Goal: Task Accomplishment & Management: Complete application form

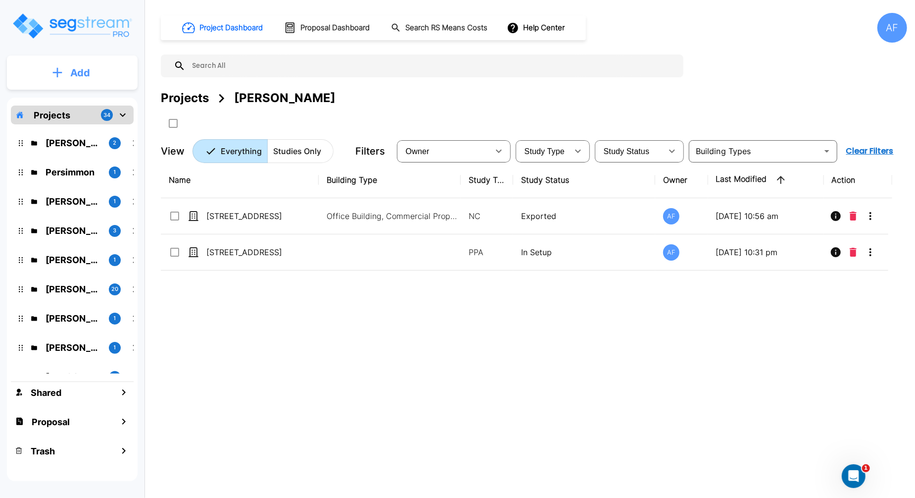
click at [103, 73] on button "Add" at bounding box center [72, 72] width 131 height 29
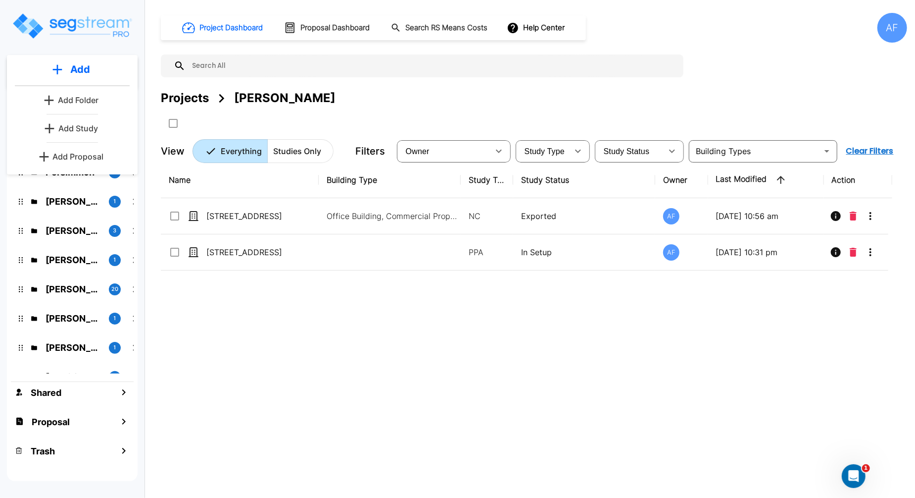
click at [80, 159] on p "Add Proposal" at bounding box center [78, 156] width 51 height 12
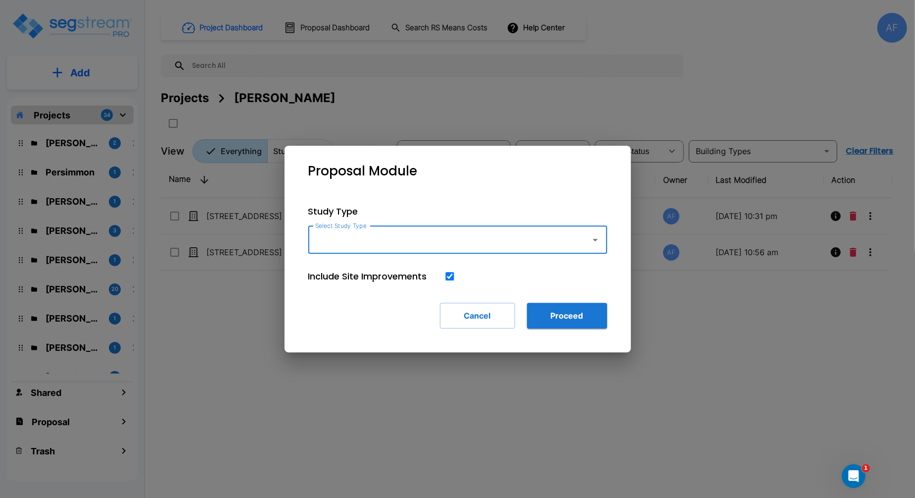
click at [358, 241] on input "Select Study Type" at bounding box center [447, 239] width 269 height 19
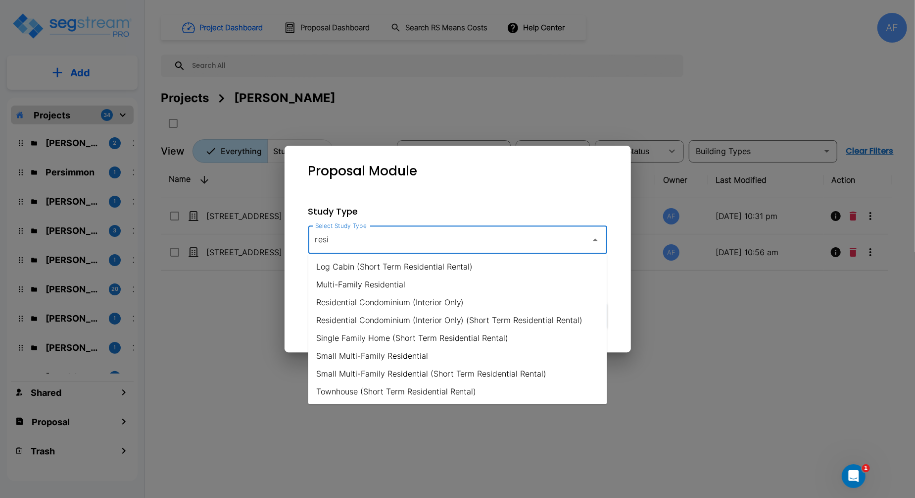
click at [425, 359] on li "Small Multi-Family Residential" at bounding box center [457, 356] width 299 height 18
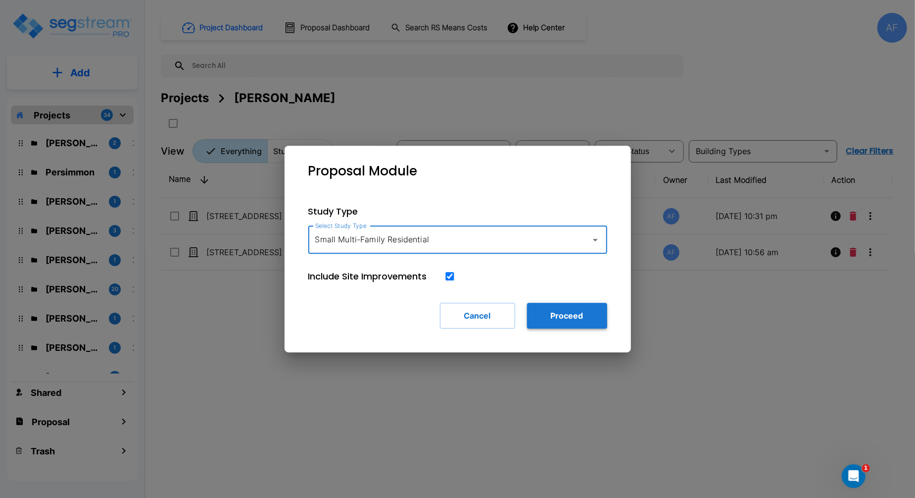
type input "Small Multi-Family Residential"
click at [578, 319] on button "Proceed" at bounding box center [567, 315] width 80 height 26
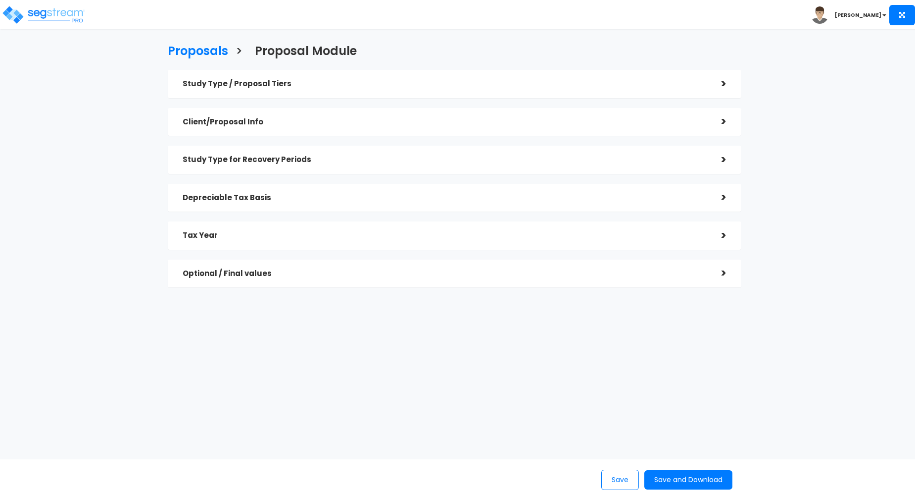
checkbox input "true"
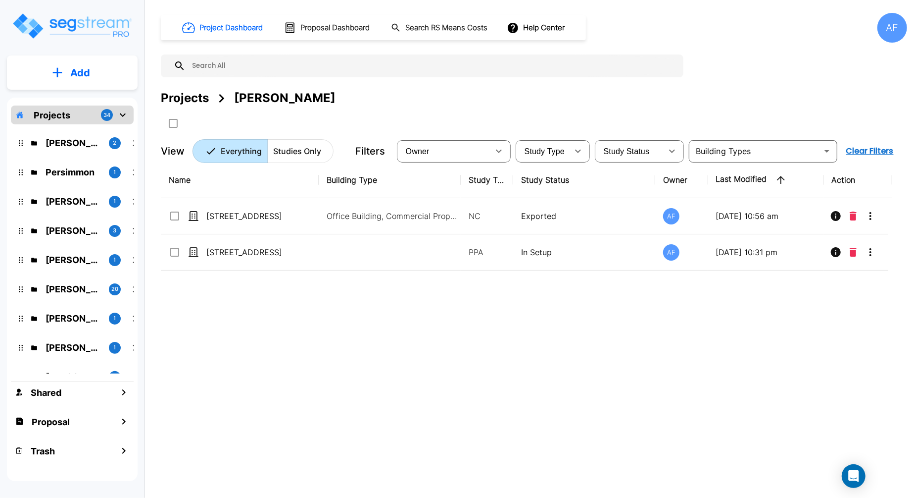
click at [79, 83] on button "Add" at bounding box center [72, 72] width 131 height 29
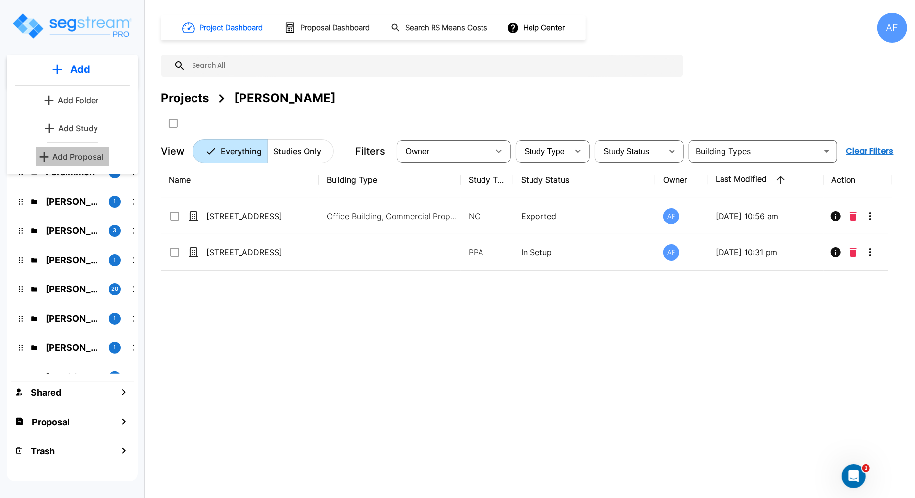
click at [80, 157] on p "Add Proposal" at bounding box center [78, 156] width 51 height 12
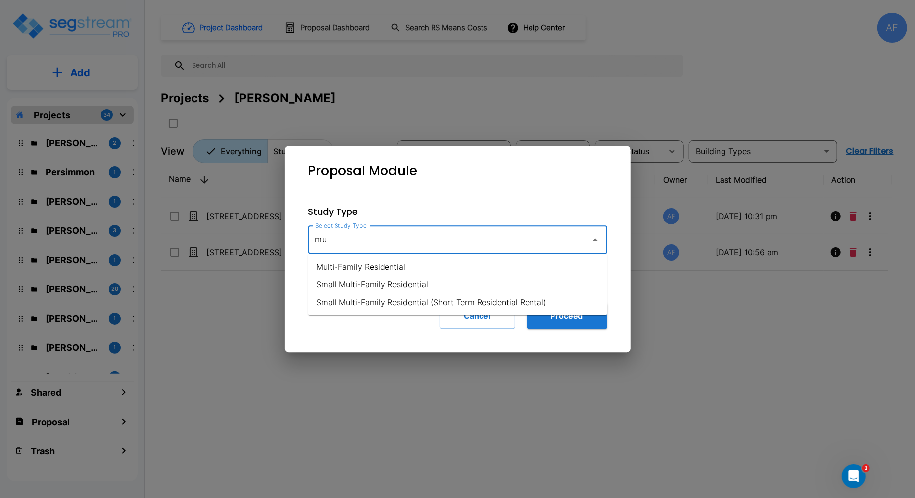
click at [396, 270] on li "Multi-Family Residential" at bounding box center [457, 266] width 299 height 18
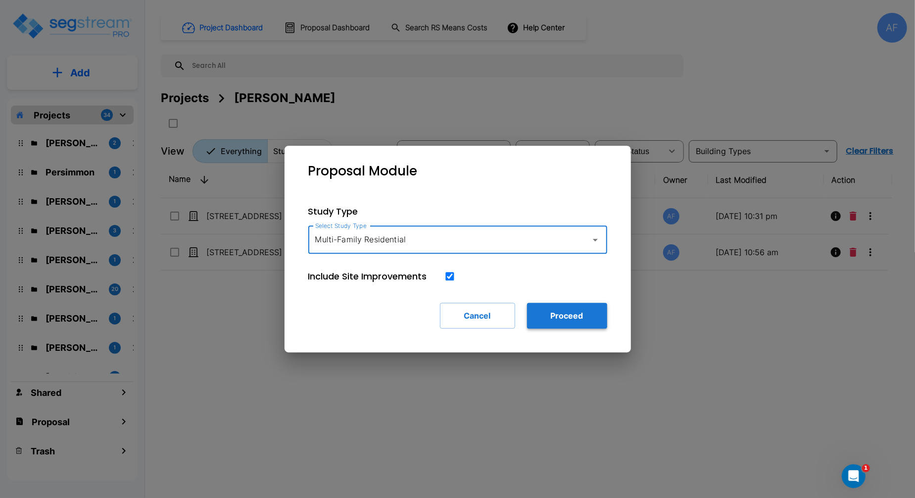
type input "Multi-Family Residential"
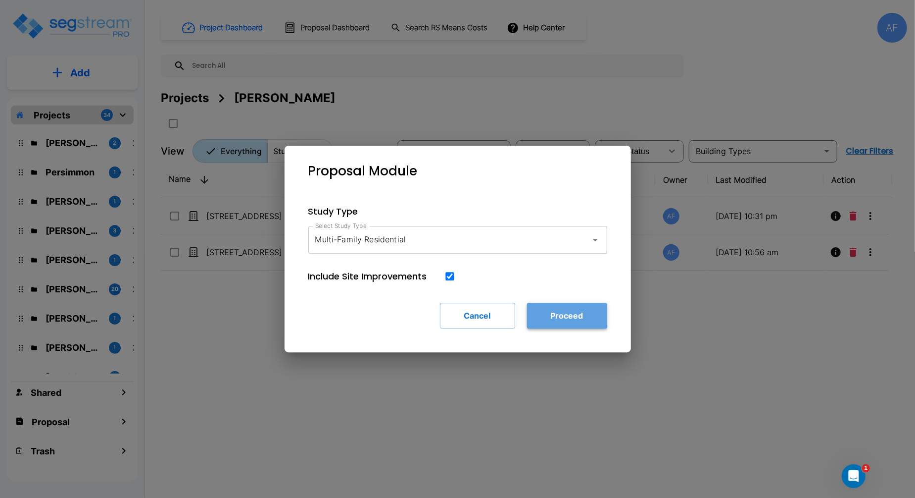
click at [566, 319] on button "Proceed" at bounding box center [567, 315] width 80 height 26
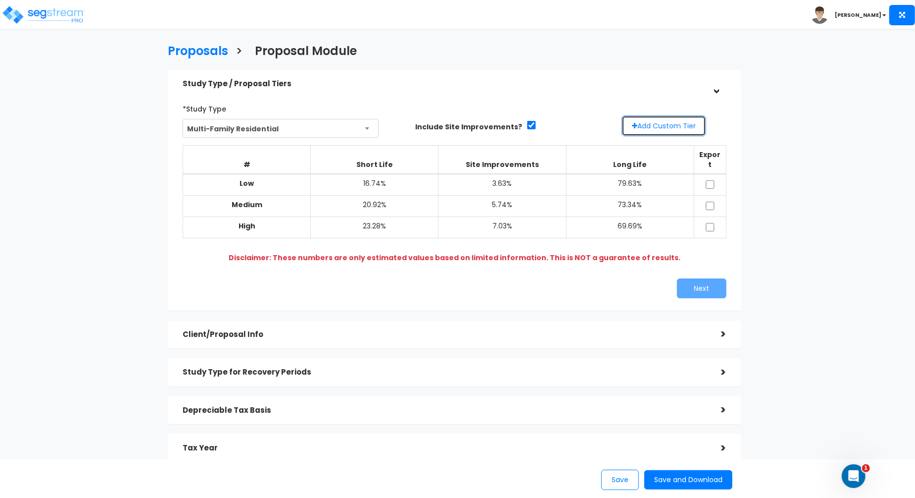
click at [648, 127] on button "Add Custom Tier" at bounding box center [664, 125] width 85 height 21
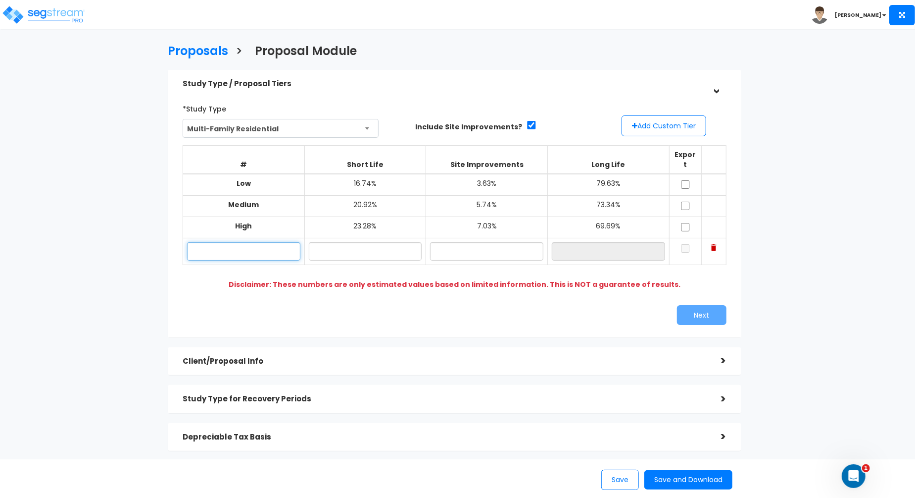
click at [244, 242] on input "text" at bounding box center [243, 251] width 113 height 18
paste input "607 Hunterdon St, Newark, NJ 07108"
type input "607 Hunterdon St, Newark, NJ 07108"
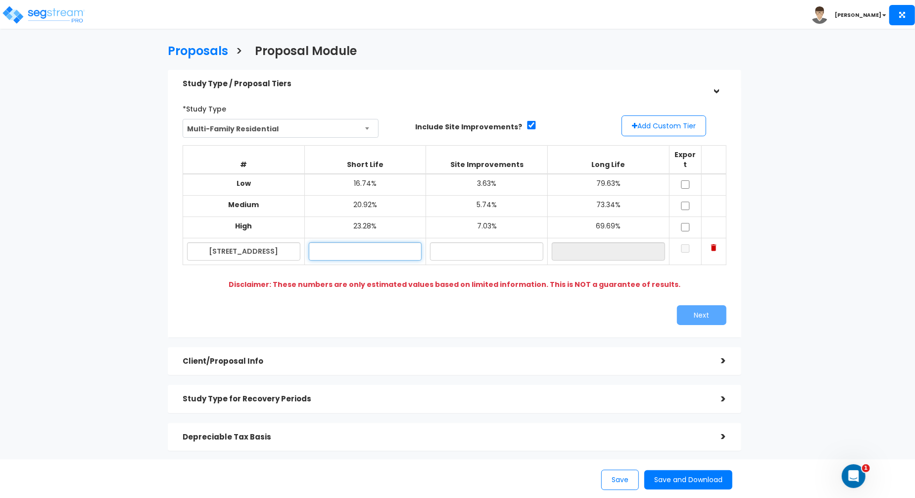
click at [349, 242] on input "text" at bounding box center [365, 251] width 113 height 18
paste input "20.11"
type input "20.11%"
click at [479, 242] on input "text" at bounding box center [486, 251] width 113 height 18
paste input "1.87"
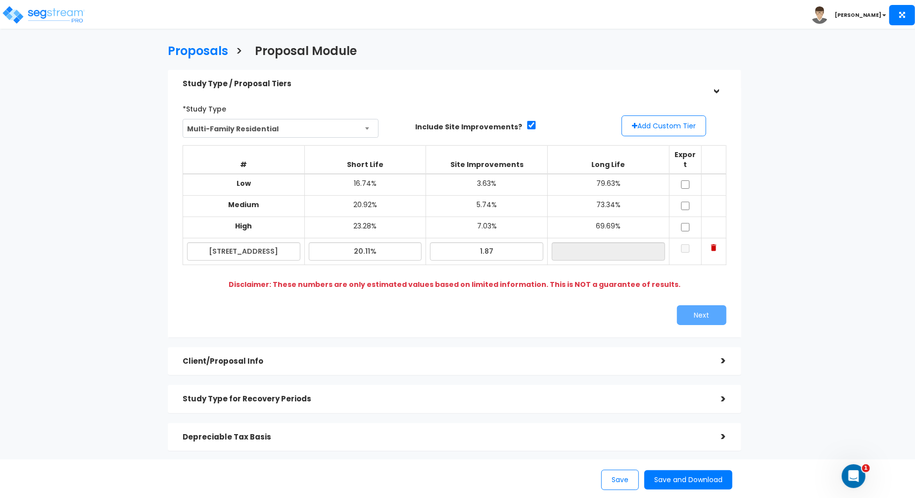
type input "1.87%"
type input "78.02%"
click at [697, 256] on div "# Short Life Site Improvements Long Life Export Low 16.74% 3.63% 79.63% Medium …" at bounding box center [454, 210] width 551 height 138
click at [684, 244] on input "checkbox" at bounding box center [686, 248] width 10 height 8
checkbox input "true"
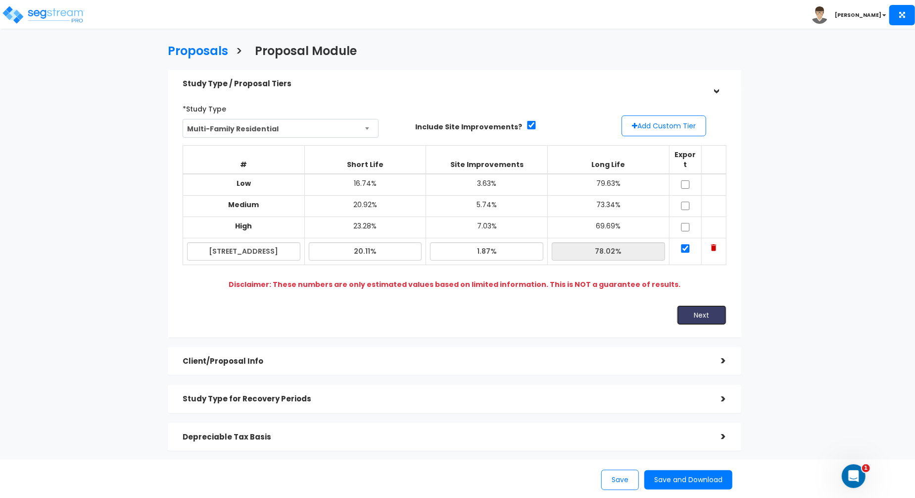
click at [694, 305] on button "Next" at bounding box center [702, 315] width 50 height 20
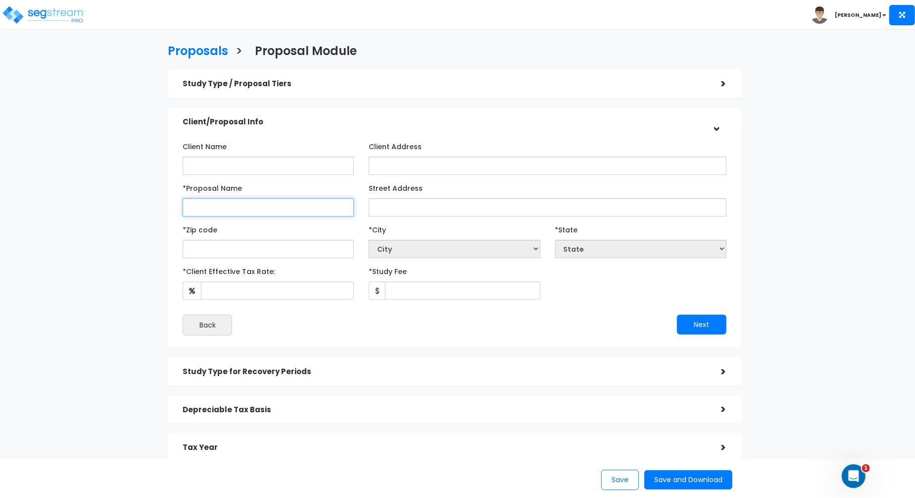
click at [287, 204] on input "*Proposal Name" at bounding box center [268, 207] width 171 height 18
paste input "1.87"
type input "1.87"
drag, startPoint x: 179, startPoint y: 208, endPoint x: 129, endPoint y: 207, distance: 50.0
click at [129, 207] on div "Proposals > Proposal Module Study Type / Proposal Tiers > *Study Type Multi-Fam…" at bounding box center [455, 274] width 750 height 642
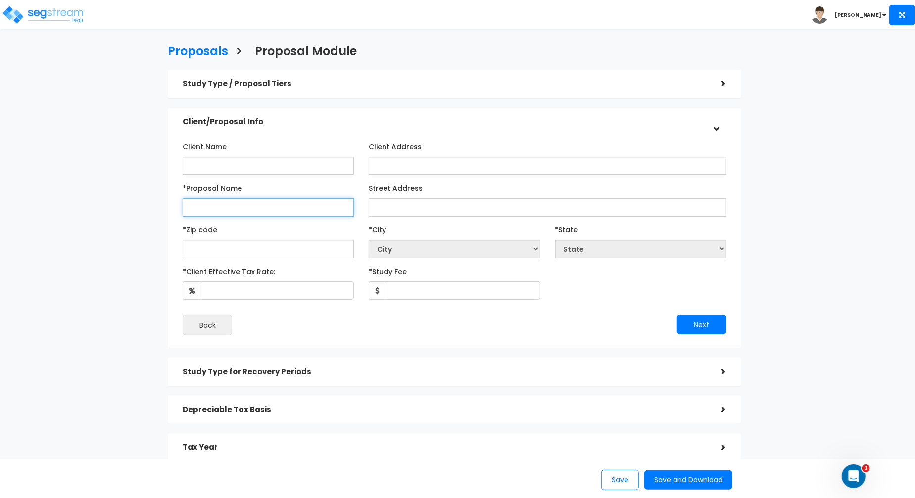
click at [205, 211] on input "*Proposal Name" at bounding box center [268, 207] width 171 height 18
paste input "607 Hunterdon St, Newark, NJ 07108"
click at [309, 209] on input "607 Hunterdon St, Newark, NJ 07108" at bounding box center [268, 207] width 171 height 18
type input "607 Hunterdon St, Newark, NJ 07108"
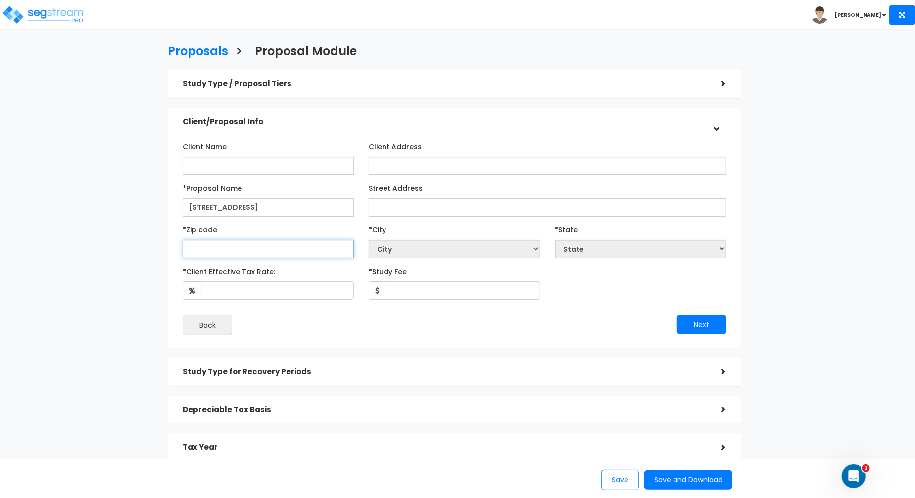
click at [291, 249] on input "text" at bounding box center [268, 249] width 171 height 18
paste input "07108"
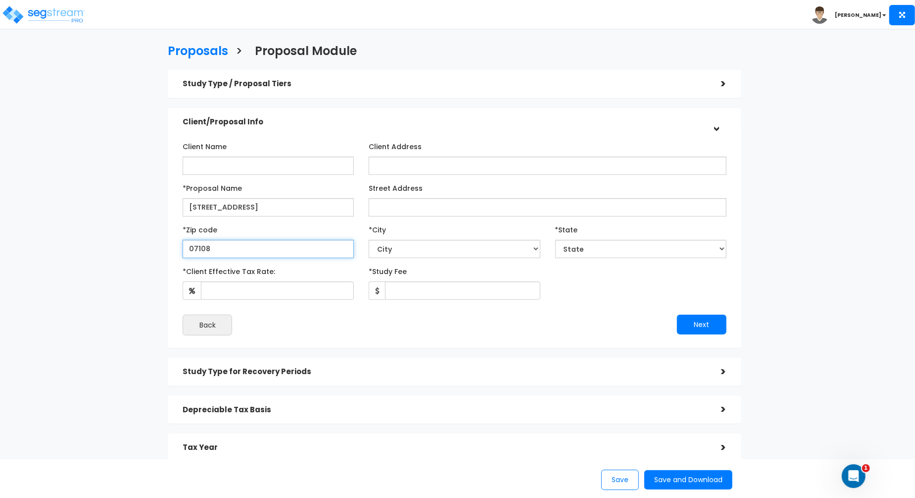
type input "07108"
click at [446, 220] on div "Client Name Client Address *Proposal Name Street Address" at bounding box center [455, 236] width 544 height 197
select select "NJ"
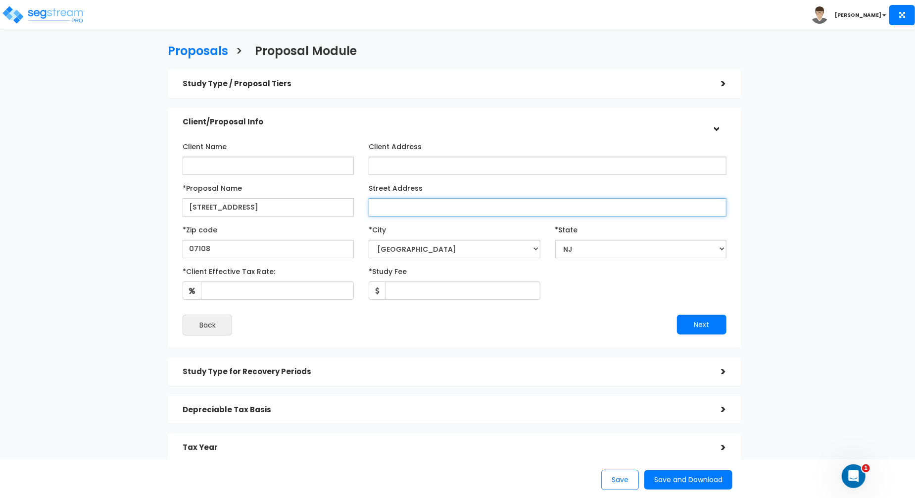
click at [425, 206] on input "Street Address" at bounding box center [547, 207] width 357 height 18
paste input "07108"
type input "07108"
click at [387, 205] on input "07108" at bounding box center [547, 207] width 357 height 18
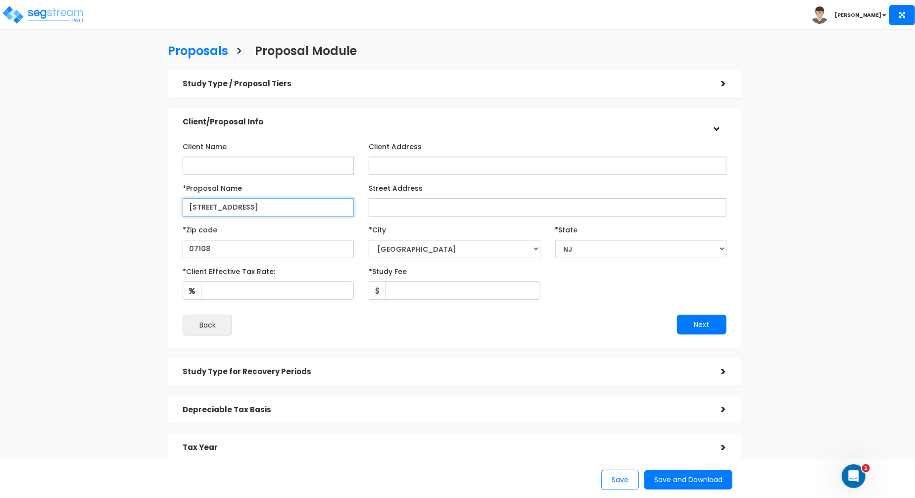
drag, startPoint x: 326, startPoint y: 204, endPoint x: 251, endPoint y: 205, distance: 74.8
click at [251, 205] on input "607 Hunterdon St, Newark, NJ 07108" at bounding box center [268, 207] width 171 height 18
type input "[STREET_ADDRESS]"
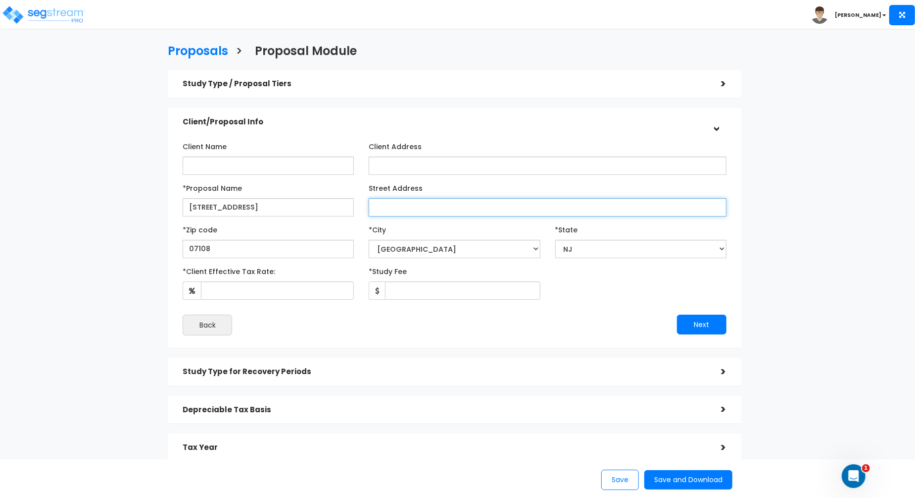
click at [448, 207] on input "Street Address" at bounding box center [547, 207] width 357 height 18
paste input "[STREET_ADDRESS]"
type input "[STREET_ADDRESS]"
click at [465, 142] on div "Client Address" at bounding box center [547, 156] width 357 height 37
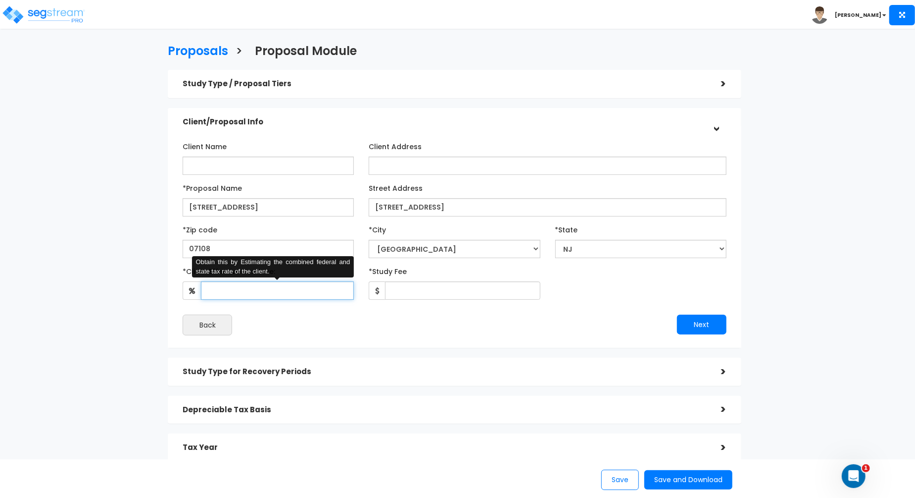
click at [294, 293] on input "*Client Effective Tax Rate:" at bounding box center [277, 290] width 153 height 18
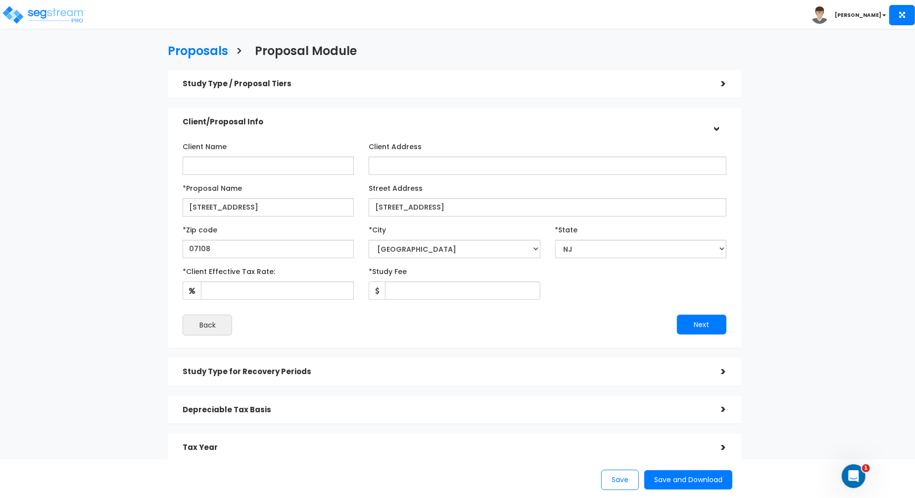
click at [318, 313] on div "Client Name Client Address *Proposal Name Street Address" at bounding box center [455, 236] width 544 height 197
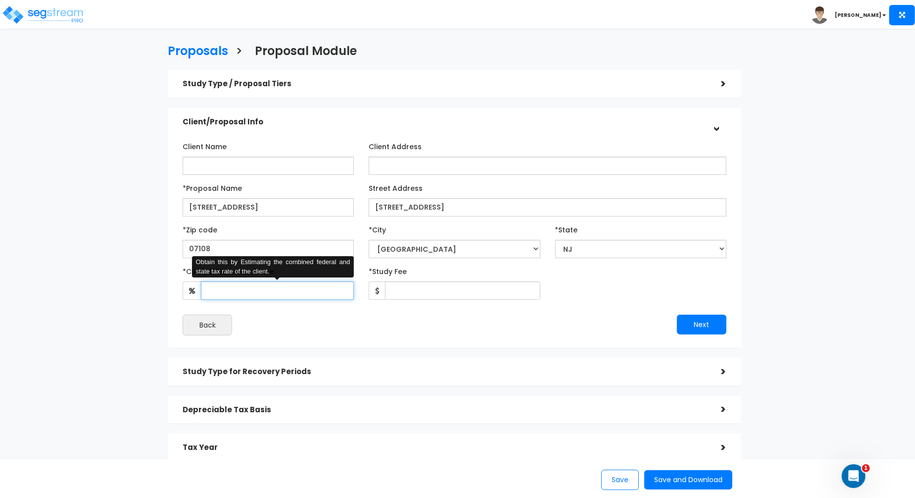
click at [280, 288] on input "*Client Effective Tax Rate:" at bounding box center [277, 290] width 153 height 18
type input "30"
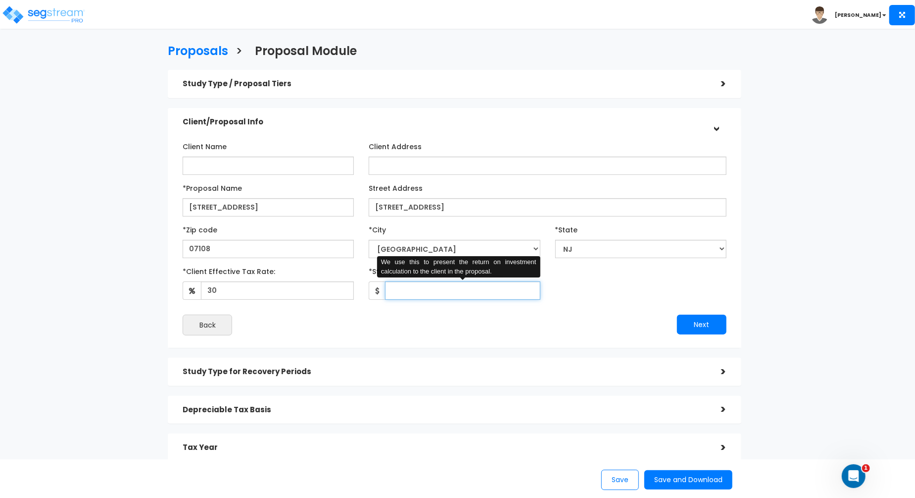
click at [417, 289] on input "*Study Fee" at bounding box center [462, 290] width 155 height 18
type input "3,500"
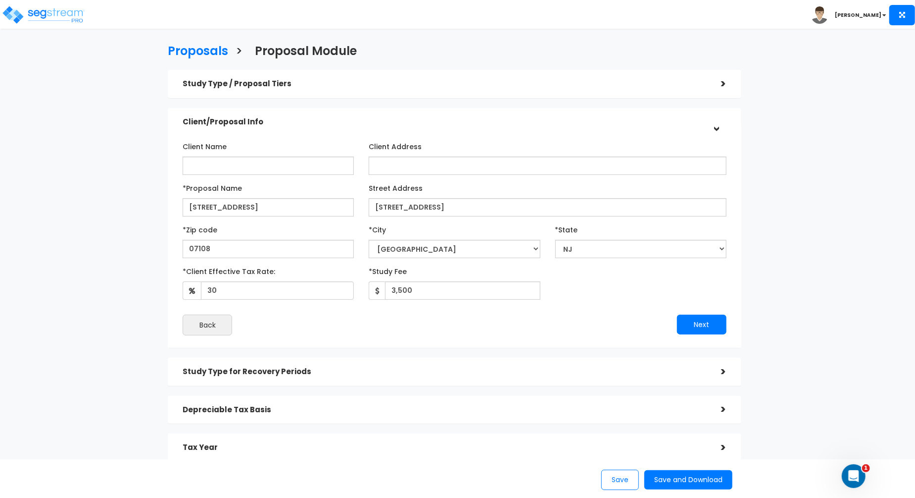
click at [653, 293] on div "*Client Effective Tax Rate: 30 *Study Fee" at bounding box center [454, 281] width 558 height 37
click at [694, 323] on button "Next" at bounding box center [702, 324] width 50 height 20
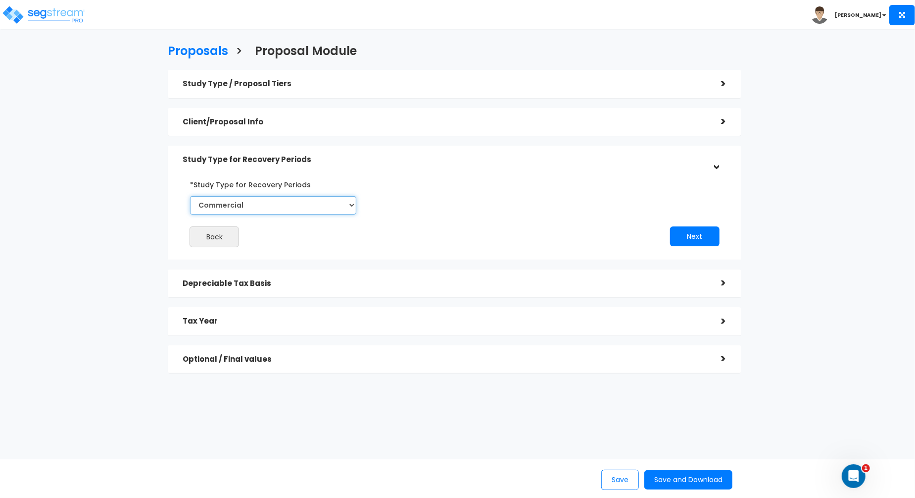
click at [300, 204] on select "Commercial Residential" at bounding box center [273, 205] width 166 height 18
select select "Residential"
click at [190, 196] on select "Commercial Residential" at bounding box center [273, 205] width 166 height 18
click at [480, 211] on div "Back Next" at bounding box center [454, 211] width 558 height 71
click at [692, 230] on button "Next" at bounding box center [695, 236] width 50 height 20
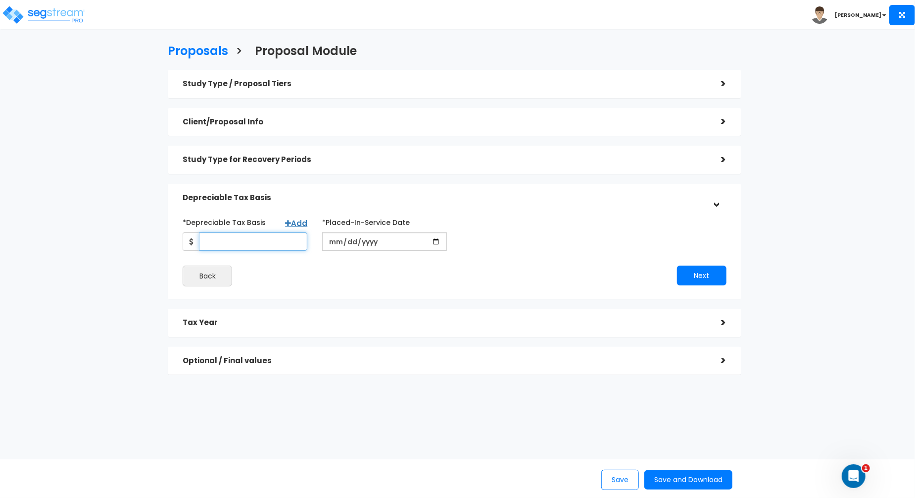
click at [229, 242] on input "*Depreciable Tax Basis" at bounding box center [253, 241] width 108 height 18
type input "400,811"
click at [286, 284] on div "Back" at bounding box center [314, 275] width 279 height 21
click at [335, 245] on input "date" at bounding box center [384, 241] width 125 height 18
type input "[DATE]"
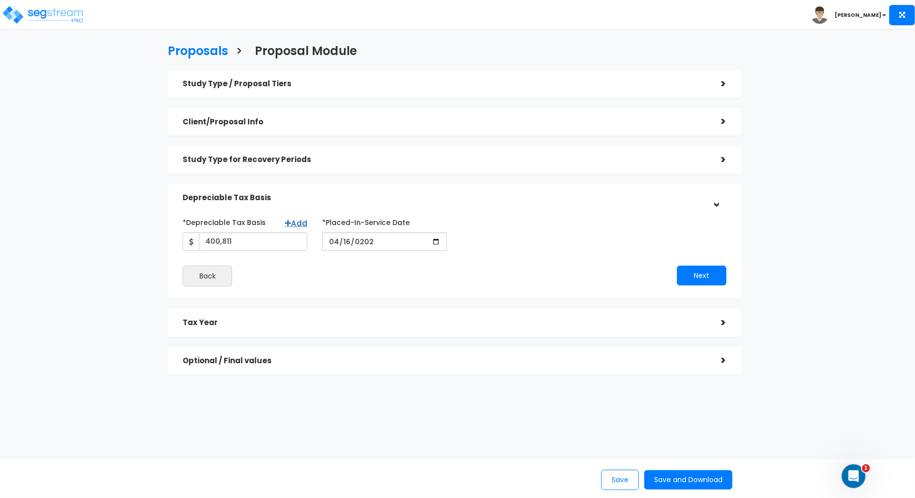
drag, startPoint x: 617, startPoint y: 239, endPoint x: 607, endPoint y: 235, distance: 10.7
click at [617, 239] on div "*Depreciable Tax Basis Add 400,811 *Placed-In-Service Date 2024-04-16 *Purchase…" at bounding box center [454, 232] width 558 height 37
click at [626, 251] on div "*Depreciable Tax Basis Add 400,811 *Placed-In-Service Date" at bounding box center [455, 250] width 544 height 72
click at [699, 275] on button "Next" at bounding box center [702, 275] width 50 height 20
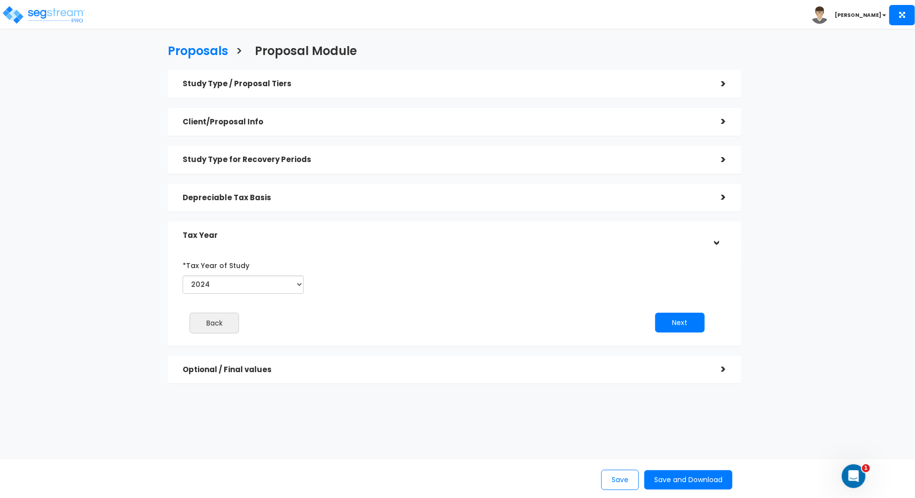
click at [708, 321] on div "Next" at bounding box center [583, 322] width 272 height 20
click at [681, 323] on button "Next" at bounding box center [680, 322] width 50 height 20
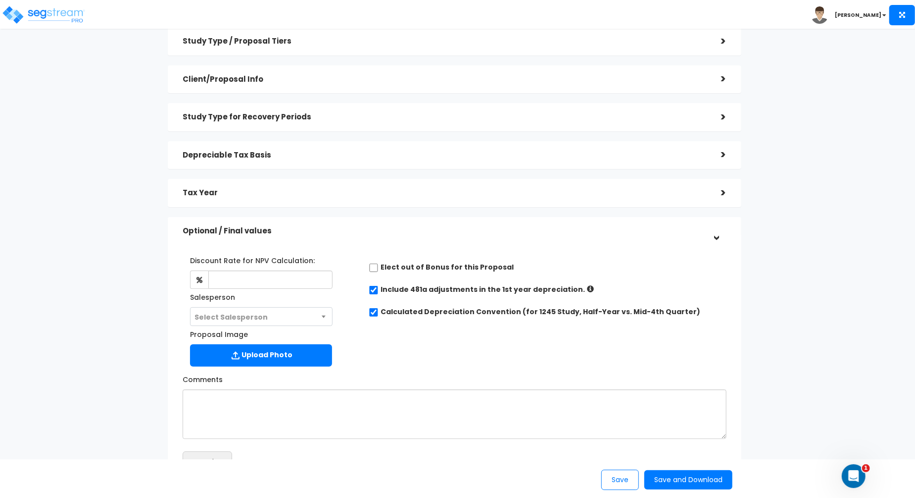
scroll to position [57, 0]
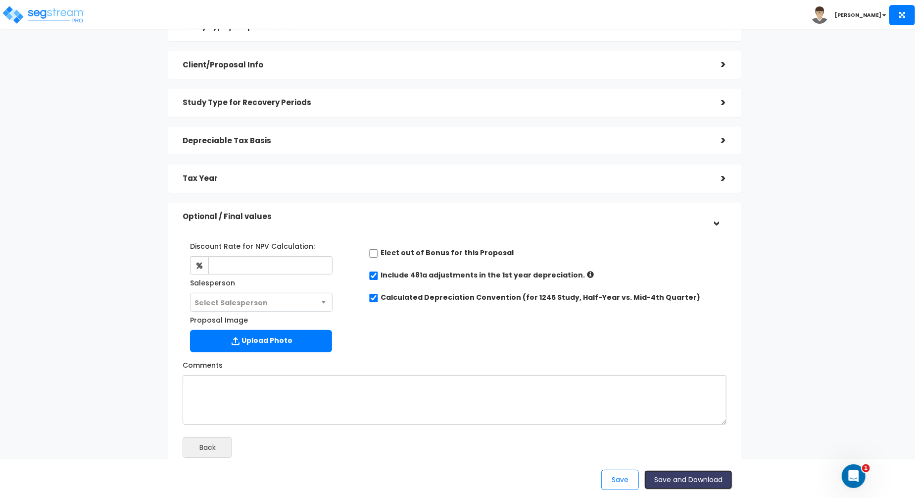
click at [704, 486] on button "Save and Download" at bounding box center [689, 479] width 88 height 19
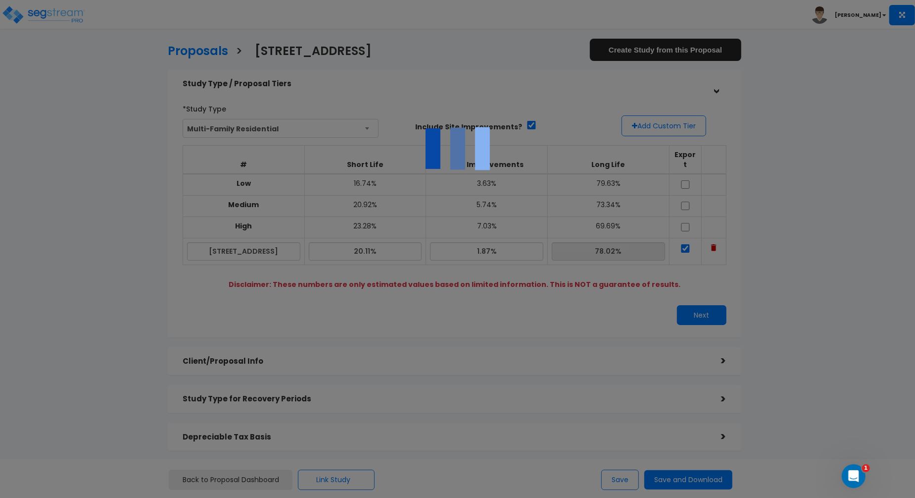
click at [499, 76] on div at bounding box center [457, 249] width 915 height 498
click at [98, 106] on div at bounding box center [457, 249] width 915 height 498
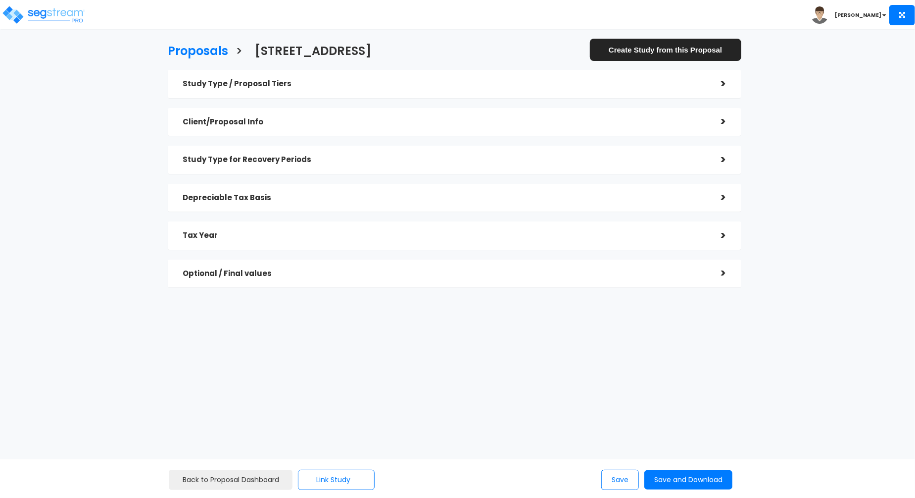
checkbox input "true"
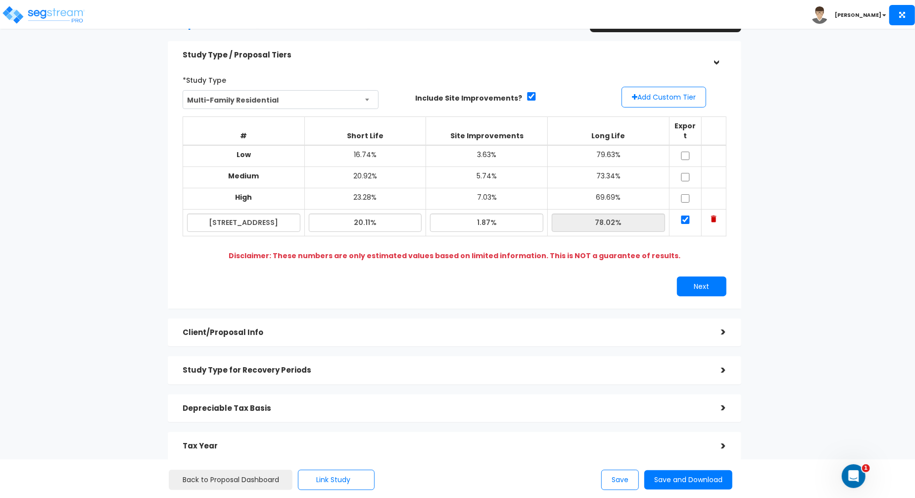
scroll to position [88, 0]
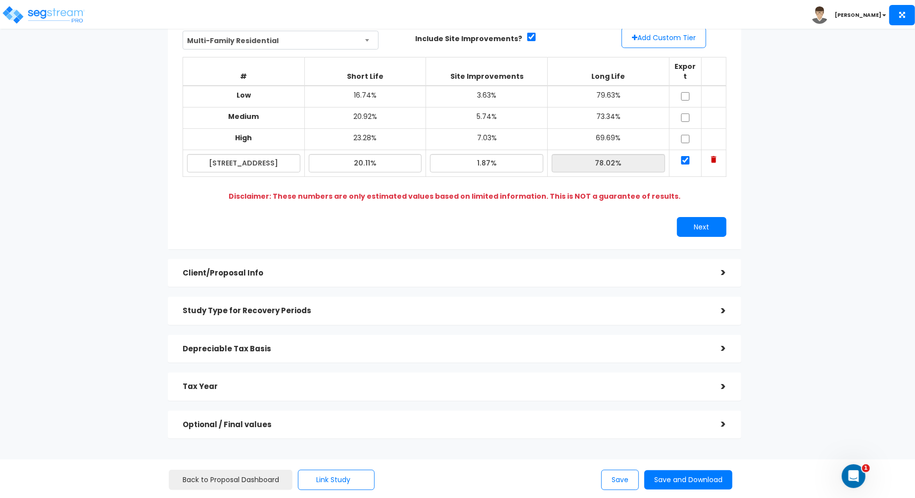
click at [114, 233] on div "Proposals > [STREET_ADDRESS] Create Study from this Proposal Study Type / Propo…" at bounding box center [455, 199] width 750 height 669
click at [411, 267] on div "Client/Proposal Info" at bounding box center [445, 273] width 524 height 18
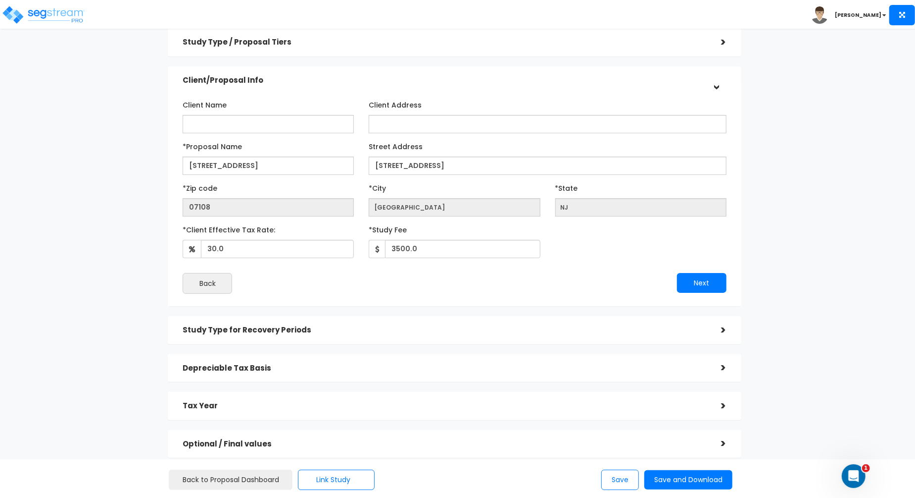
scroll to position [58, 0]
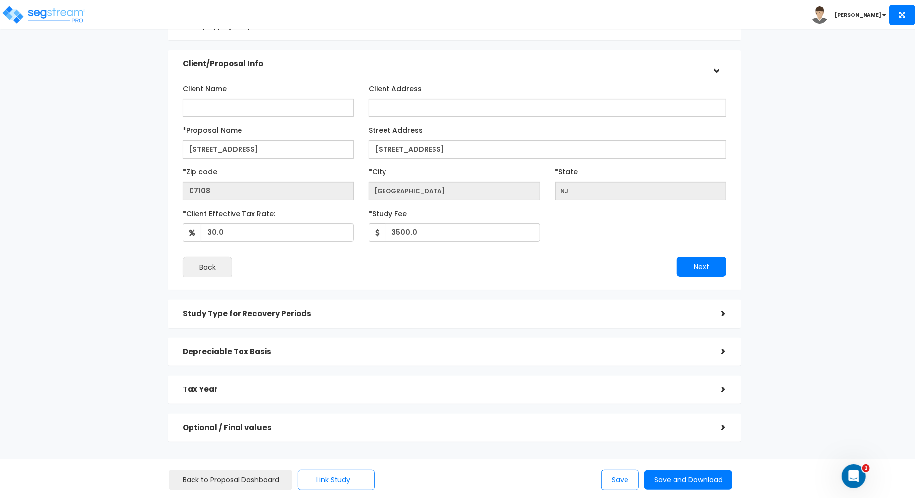
click at [446, 305] on div "Study Type for Recovery Periods" at bounding box center [445, 313] width 524 height 18
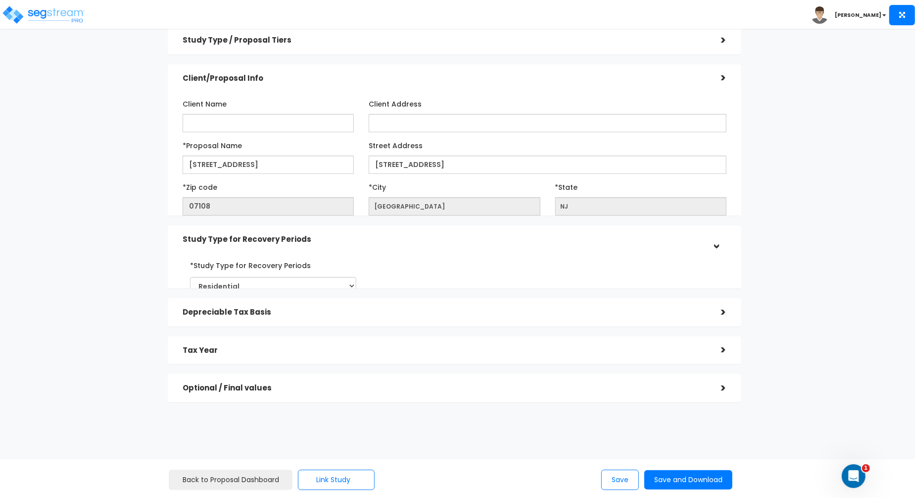
scroll to position [0, 0]
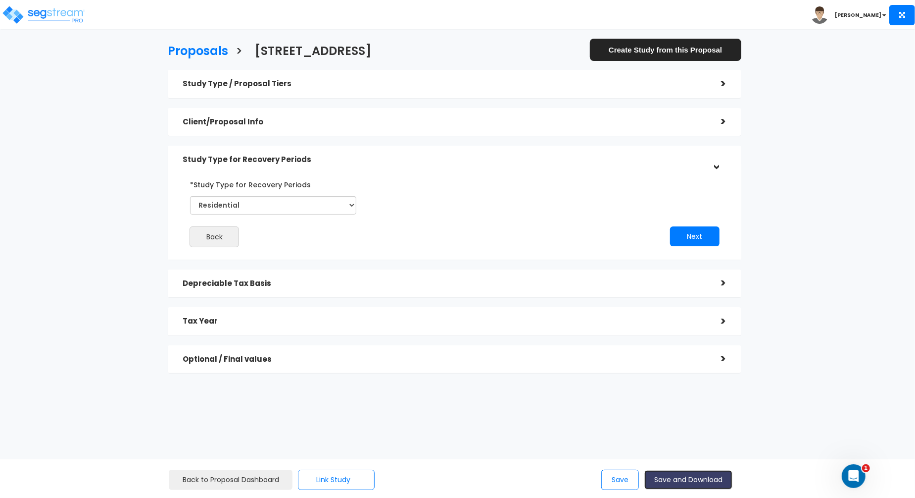
click at [691, 477] on button "Save and Download" at bounding box center [689, 479] width 88 height 19
click at [470, 207] on div "Back Next" at bounding box center [454, 211] width 558 height 71
click at [377, 79] on div "Study Type / Proposal Tiers" at bounding box center [445, 84] width 524 height 18
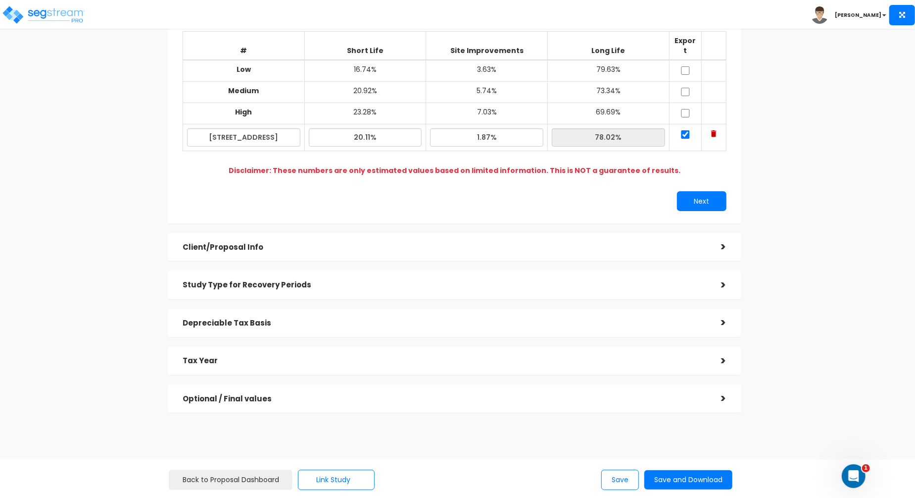
click at [420, 243] on h5 "Client/Proposal Info" at bounding box center [445, 247] width 524 height 8
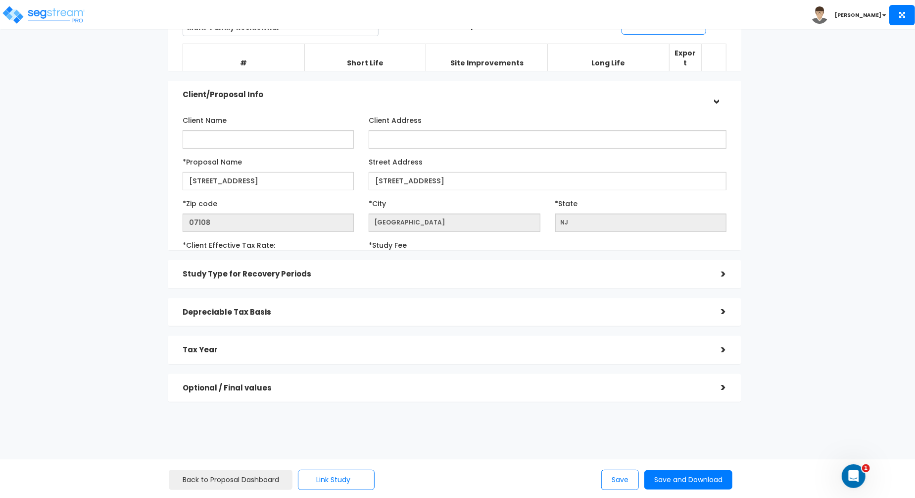
scroll to position [97, 0]
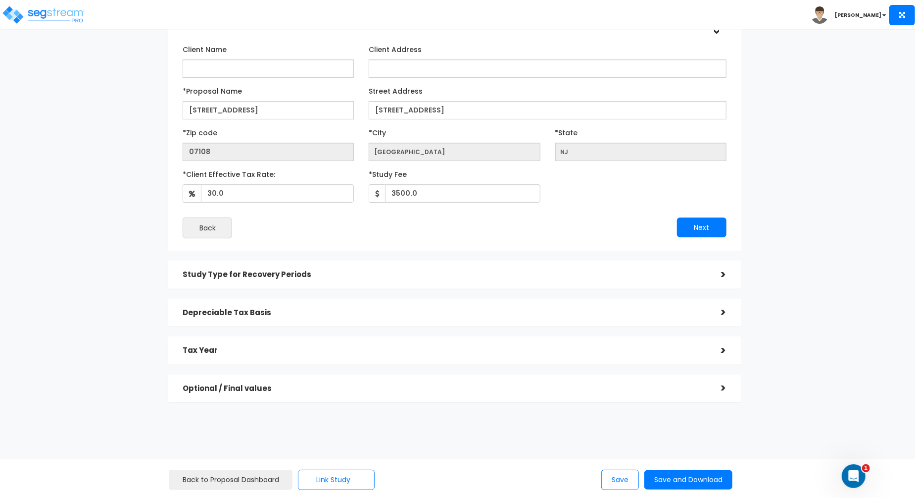
click at [418, 265] on div "Study Type for Recovery Periods" at bounding box center [445, 274] width 524 height 18
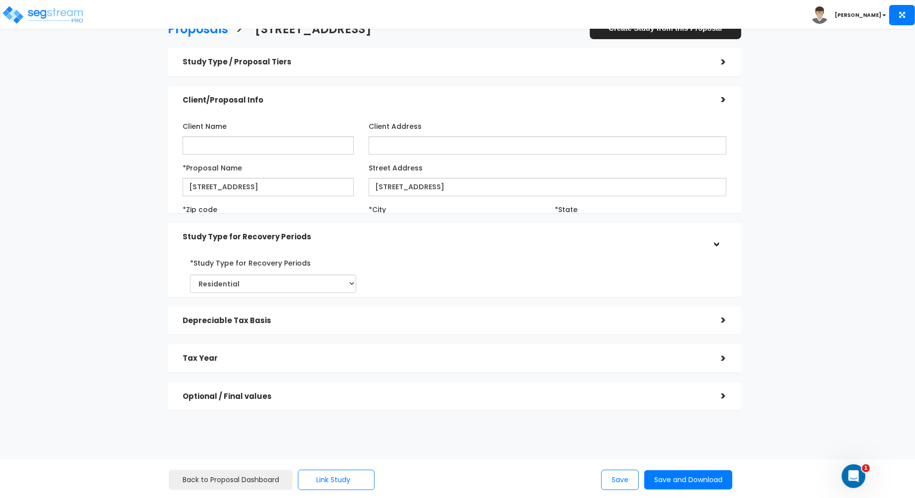
scroll to position [0, 0]
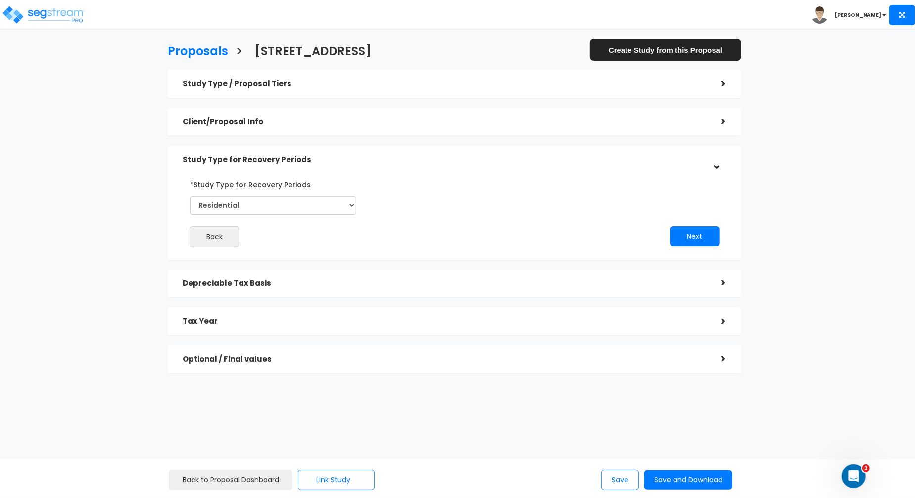
click at [421, 276] on div "Depreciable Tax Basis" at bounding box center [445, 283] width 524 height 18
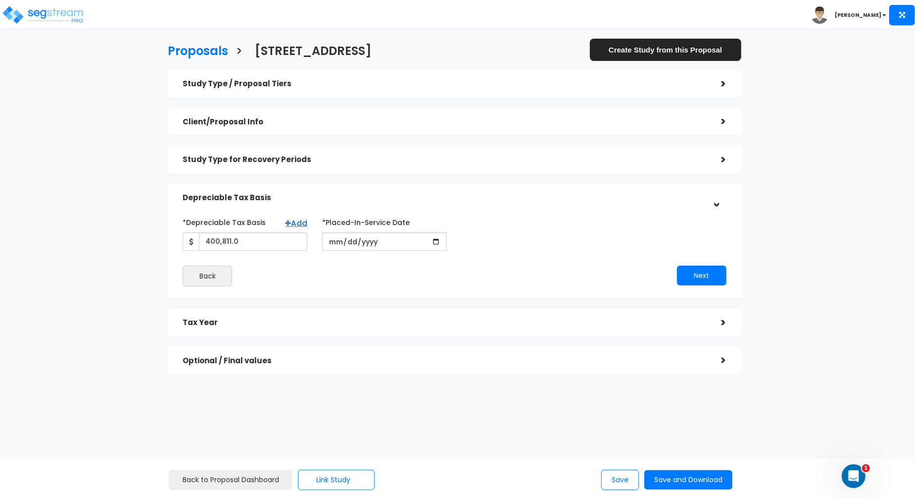
click at [421, 276] on div "Back" at bounding box center [314, 275] width 279 height 21
click at [420, 326] on h5 "Tax Year" at bounding box center [445, 322] width 524 height 8
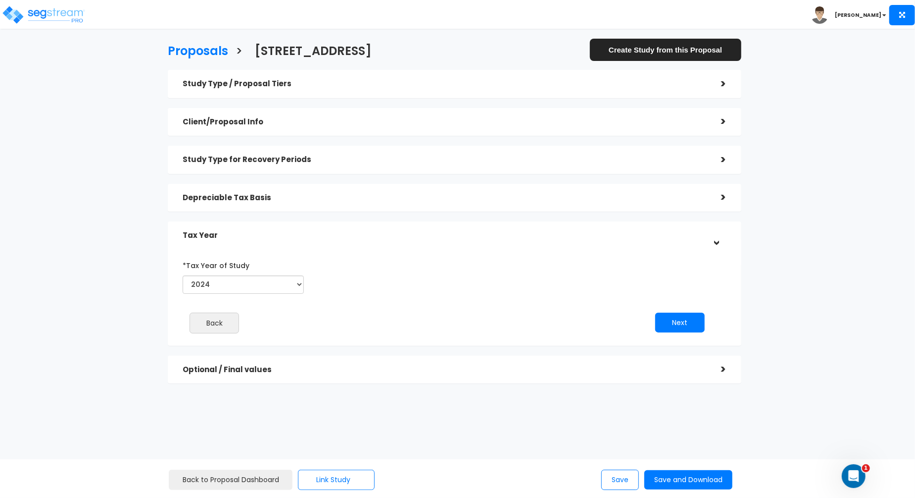
click at [435, 301] on div "*Tax Year of Study 2024 2025 2026 Prior Accumulated Depreciation Back Next" at bounding box center [447, 299] width 544 height 94
click at [431, 376] on div "Optional / Final values" at bounding box center [445, 369] width 524 height 18
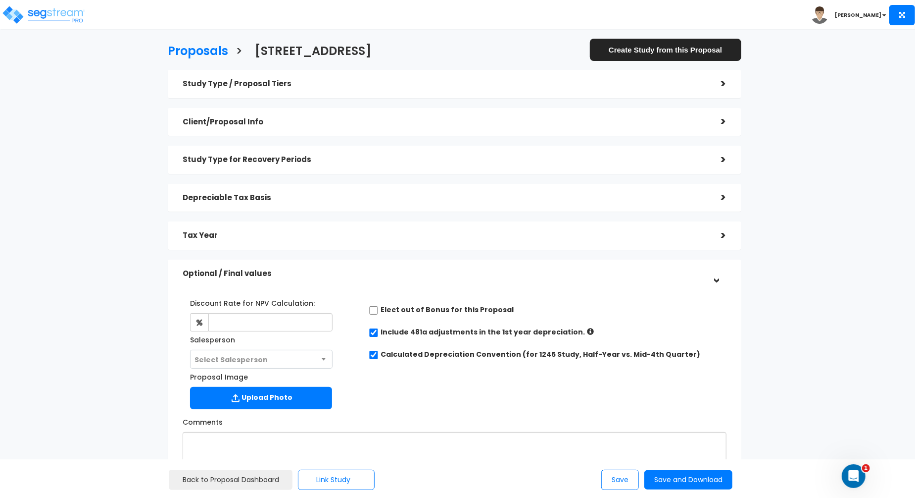
click at [103, 280] on div "Proposals > [STREET_ADDRESS] Create Study from this Proposal Study Type / Propo…" at bounding box center [455, 287] width 750 height 669
